Goal: Task Accomplishment & Management: Use online tool/utility

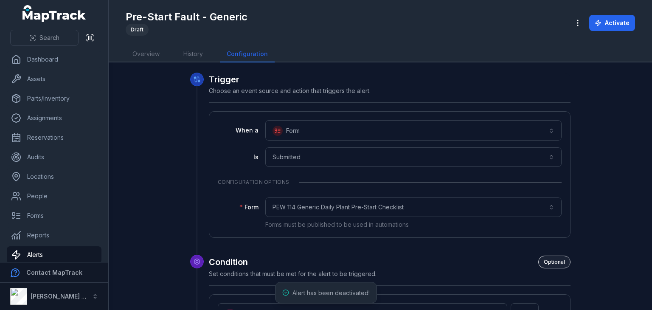
scroll to position [2445, 0]
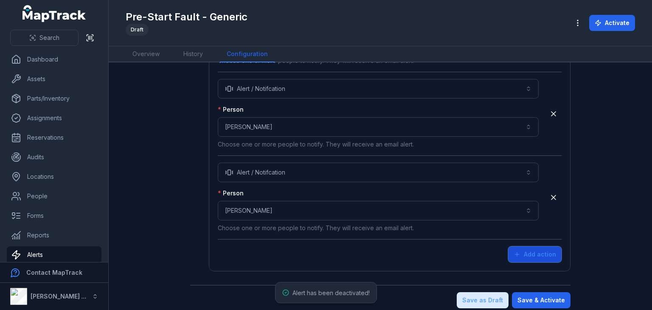
click at [544, 246] on button "Add action" at bounding box center [535, 254] width 54 height 16
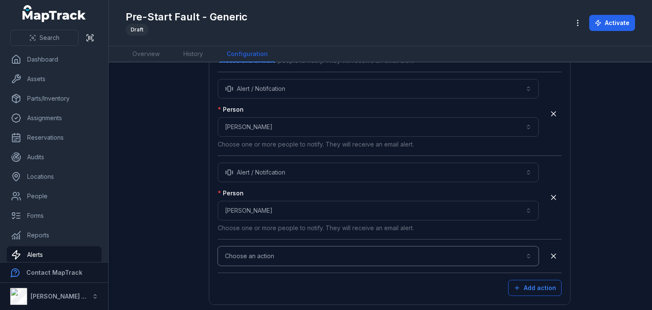
click at [292, 246] on button "Choose an action" at bounding box center [378, 256] width 321 height 20
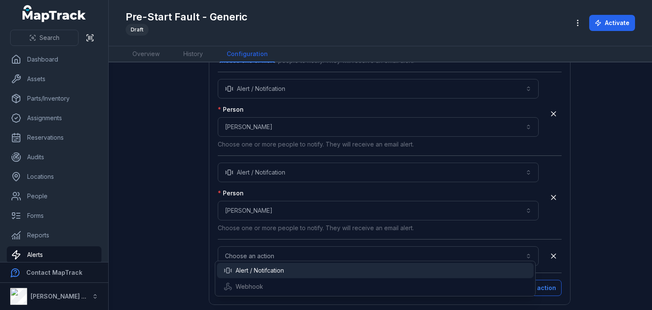
click at [271, 264] on div "Alert / Notifcation" at bounding box center [375, 270] width 317 height 15
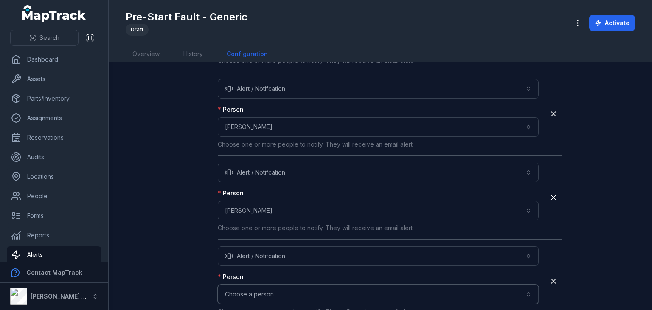
click at [272, 288] on button "Choose a person" at bounding box center [378, 295] width 321 height 20
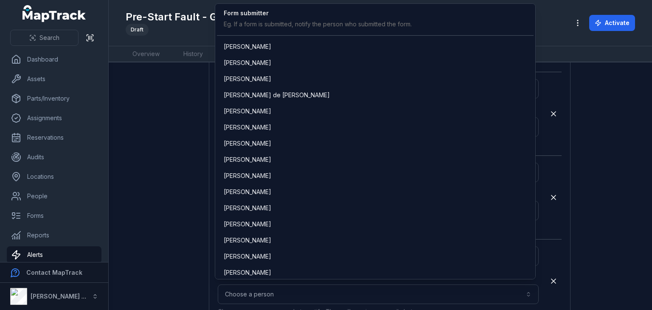
scroll to position [1695, 0]
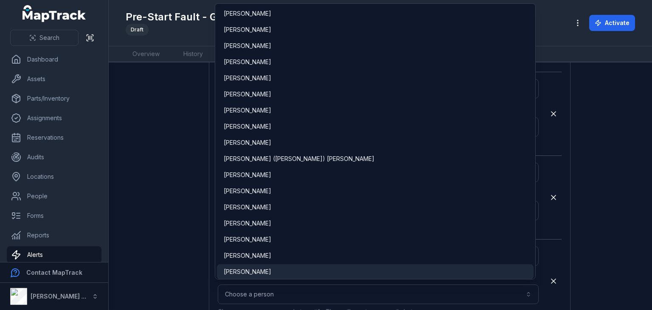
click at [272, 270] on div "[PERSON_NAME]" at bounding box center [376, 272] width 304 height 8
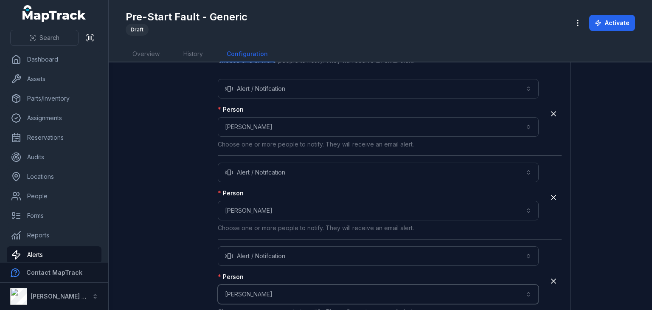
scroll to position [2529, 0]
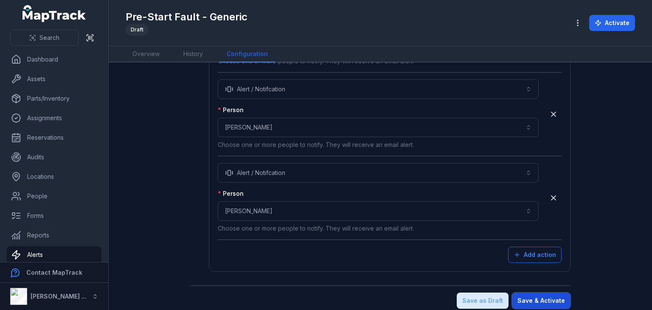
click at [550, 293] on button "Save & Activate" at bounding box center [541, 301] width 59 height 16
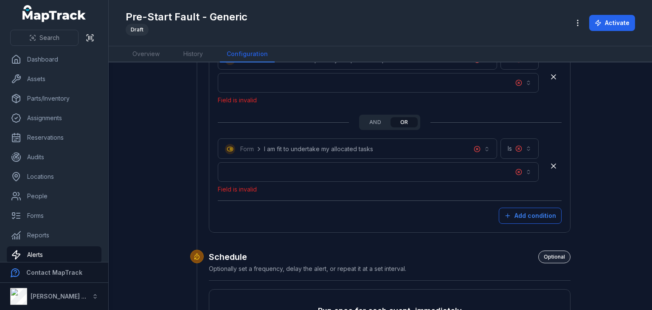
scroll to position [2006, 0]
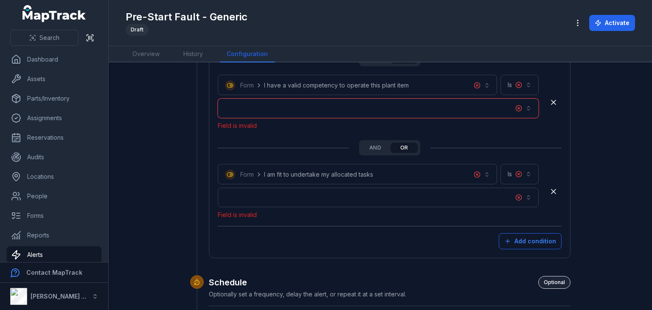
click at [485, 104] on button "button" at bounding box center [378, 109] width 321 height 20
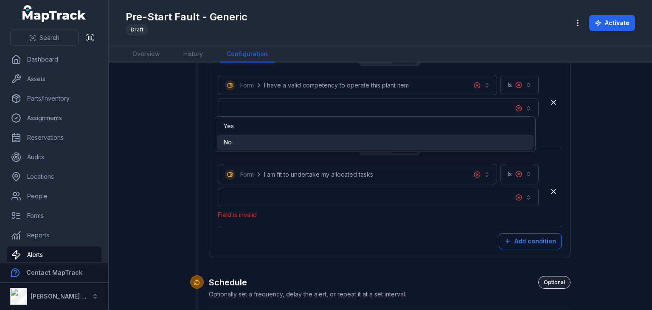
click at [285, 140] on div "No" at bounding box center [376, 142] width 304 height 8
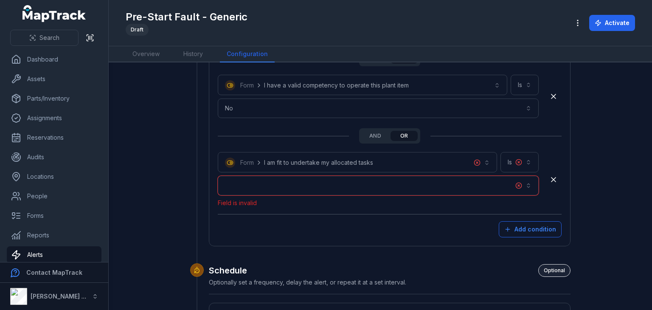
click at [277, 176] on button "button" at bounding box center [378, 186] width 321 height 20
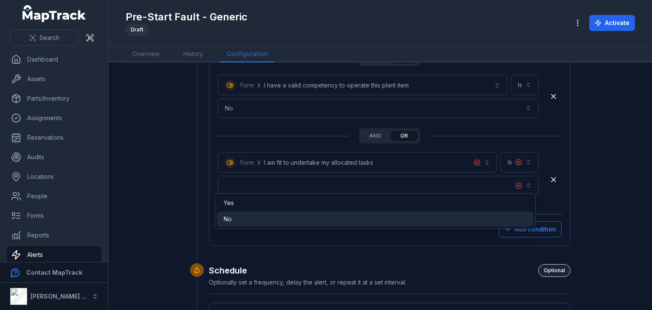
click at [262, 218] on div "No" at bounding box center [376, 219] width 304 height 8
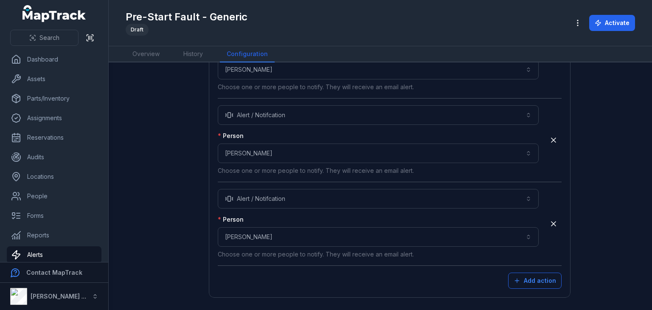
scroll to position [2529, 0]
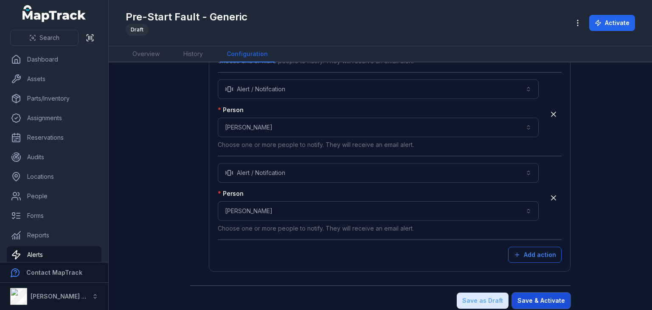
click at [544, 294] on button "Save & Activate" at bounding box center [541, 301] width 59 height 16
